Goal: Check status

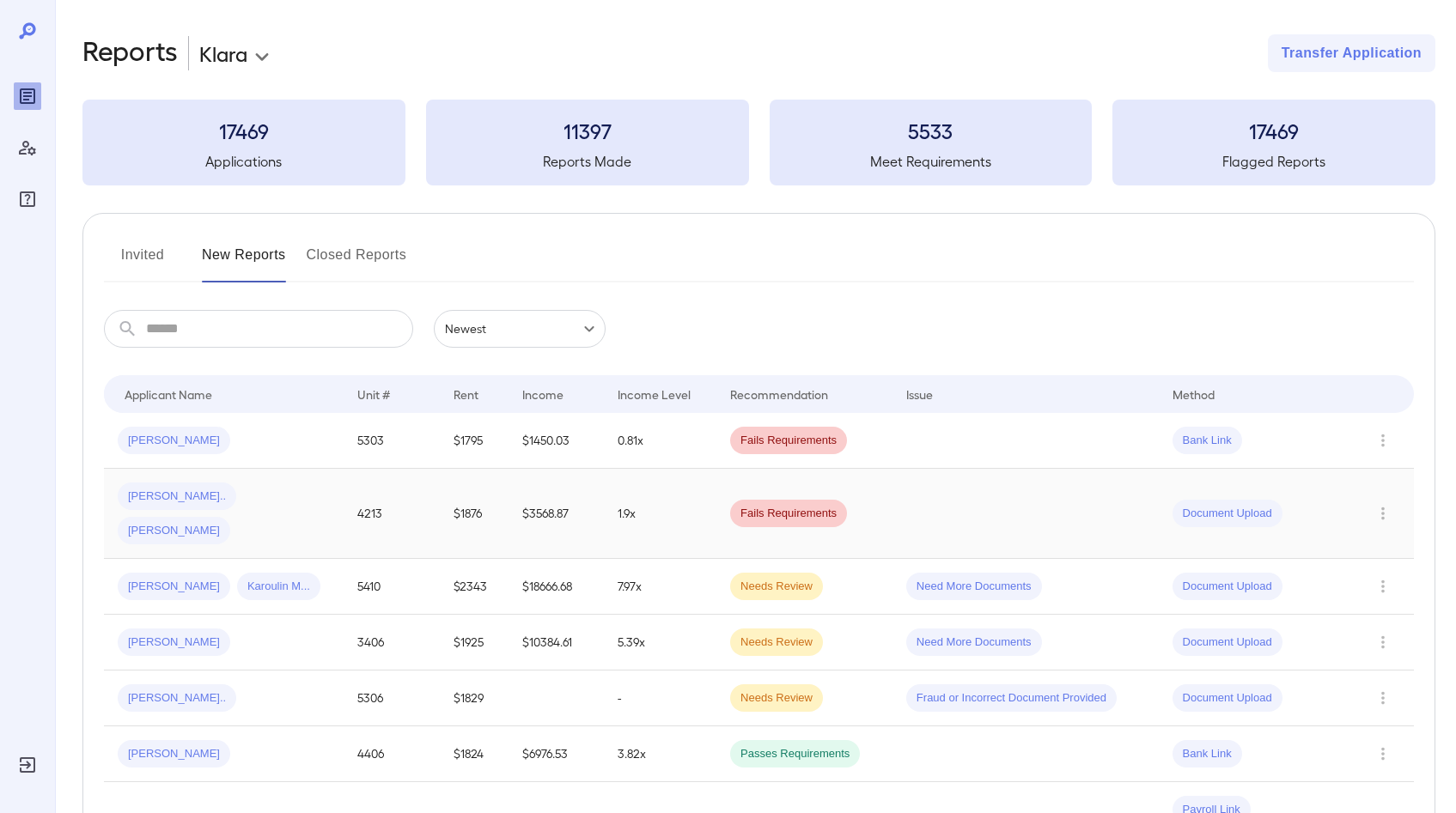
click at [290, 507] on div "[PERSON_NAME].. [PERSON_NAME]" at bounding box center [223, 513] width 212 height 62
click at [317, 497] on div "[PERSON_NAME].. [PERSON_NAME]" at bounding box center [223, 513] width 212 height 62
